Goal: Entertainment & Leisure: Consume media (video, audio)

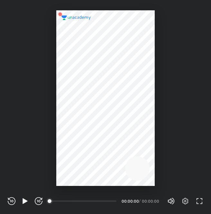
scroll to position [214, 211]
click at [26, 201] on icon "button" at bounding box center [25, 200] width 5 height 5
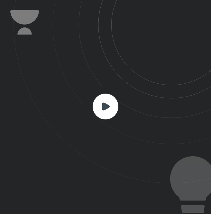
click at [103, 107] on icon at bounding box center [106, 106] width 8 height 8
click at [182, 58] on icon at bounding box center [113, 91] width 198 height 183
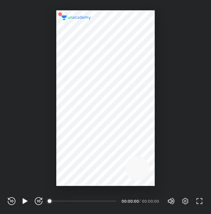
scroll to position [214, 211]
click at [24, 201] on icon "button" at bounding box center [25, 200] width 5 height 5
click at [27, 200] on icon "button" at bounding box center [25, 201] width 8 height 8
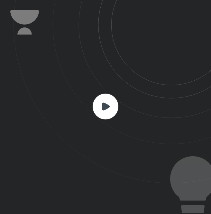
click at [125, 117] on icon at bounding box center [113, 91] width 198 height 183
click at [116, 112] on rect at bounding box center [106, 106] width 26 height 26
drag, startPoint x: 116, startPoint y: 112, endPoint x: 118, endPoint y: 117, distance: 4.8
click at [118, 117] on icon at bounding box center [106, 106] width 26 height 26
click at [106, 105] on icon at bounding box center [106, 106] width 8 height 8
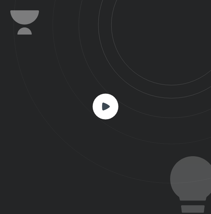
click at [105, 103] on icon at bounding box center [106, 106] width 8 height 8
click at [105, 102] on icon at bounding box center [106, 106] width 8 height 8
click at [105, 101] on rect at bounding box center [106, 106] width 26 height 26
drag, startPoint x: 105, startPoint y: 103, endPoint x: 111, endPoint y: 106, distance: 6.5
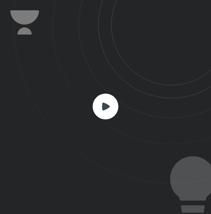
click at [111, 106] on rect at bounding box center [106, 106] width 26 height 26
click at [100, 113] on rect at bounding box center [106, 106] width 26 height 26
click at [107, 99] on rect at bounding box center [106, 106] width 26 height 26
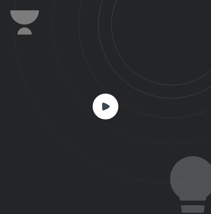
click at [83, 99] on icon at bounding box center [113, 91] width 198 height 183
click at [106, 103] on icon at bounding box center [106, 106] width 8 height 8
click at [107, 103] on icon at bounding box center [106, 106] width 26 height 26
click at [106, 105] on icon at bounding box center [106, 106] width 8 height 8
click at [94, 93] on icon at bounding box center [106, 106] width 26 height 26
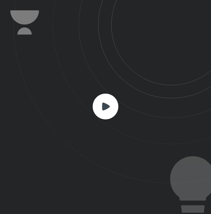
click at [94, 93] on icon at bounding box center [106, 106] width 26 height 26
click at [121, 110] on icon at bounding box center [113, 91] width 198 height 183
click at [99, 94] on icon at bounding box center [106, 106] width 26 height 26
click at [112, 113] on rect at bounding box center [106, 106] width 26 height 26
